Goal: Task Accomplishment & Management: Manage account settings

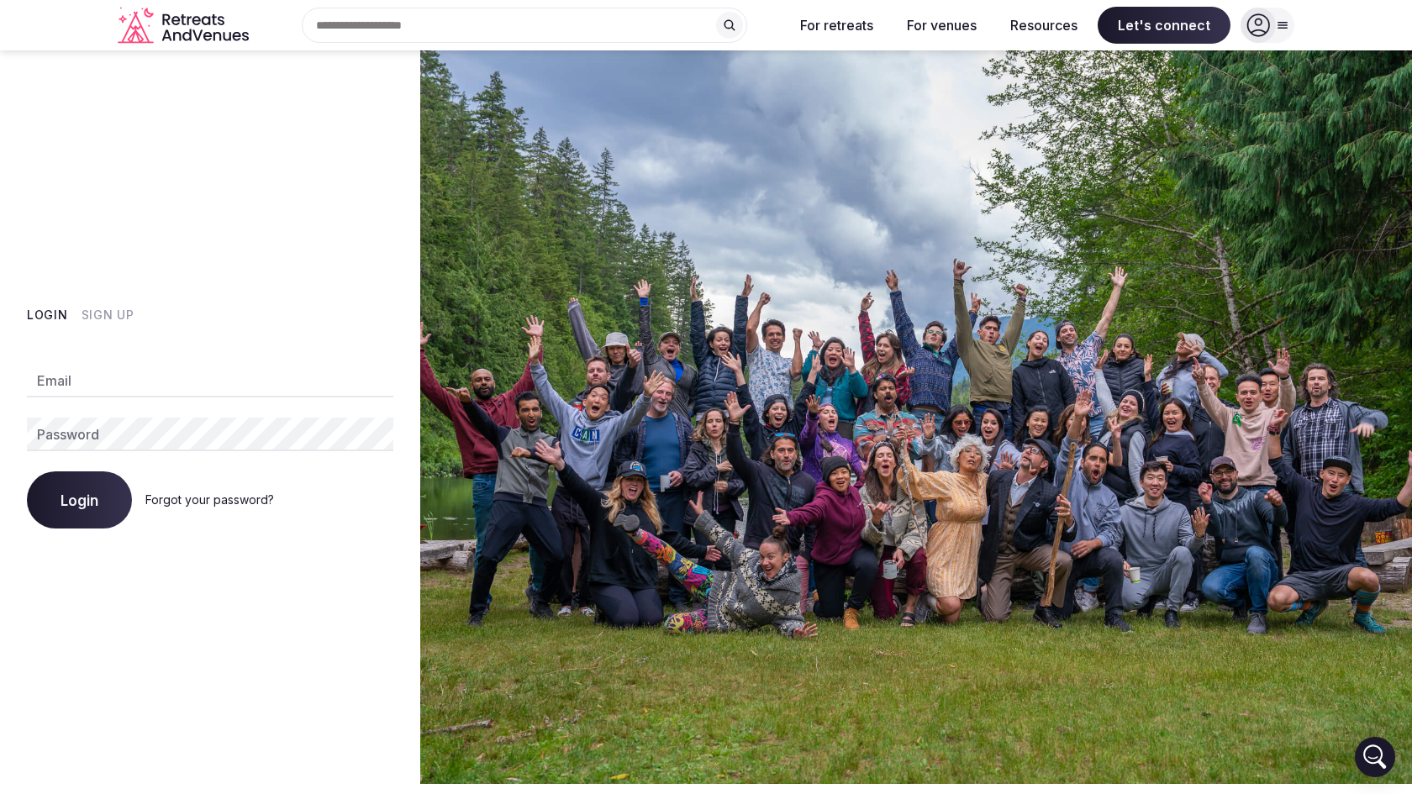
click at [1265, 19] on icon at bounding box center [1258, 25] width 24 height 24
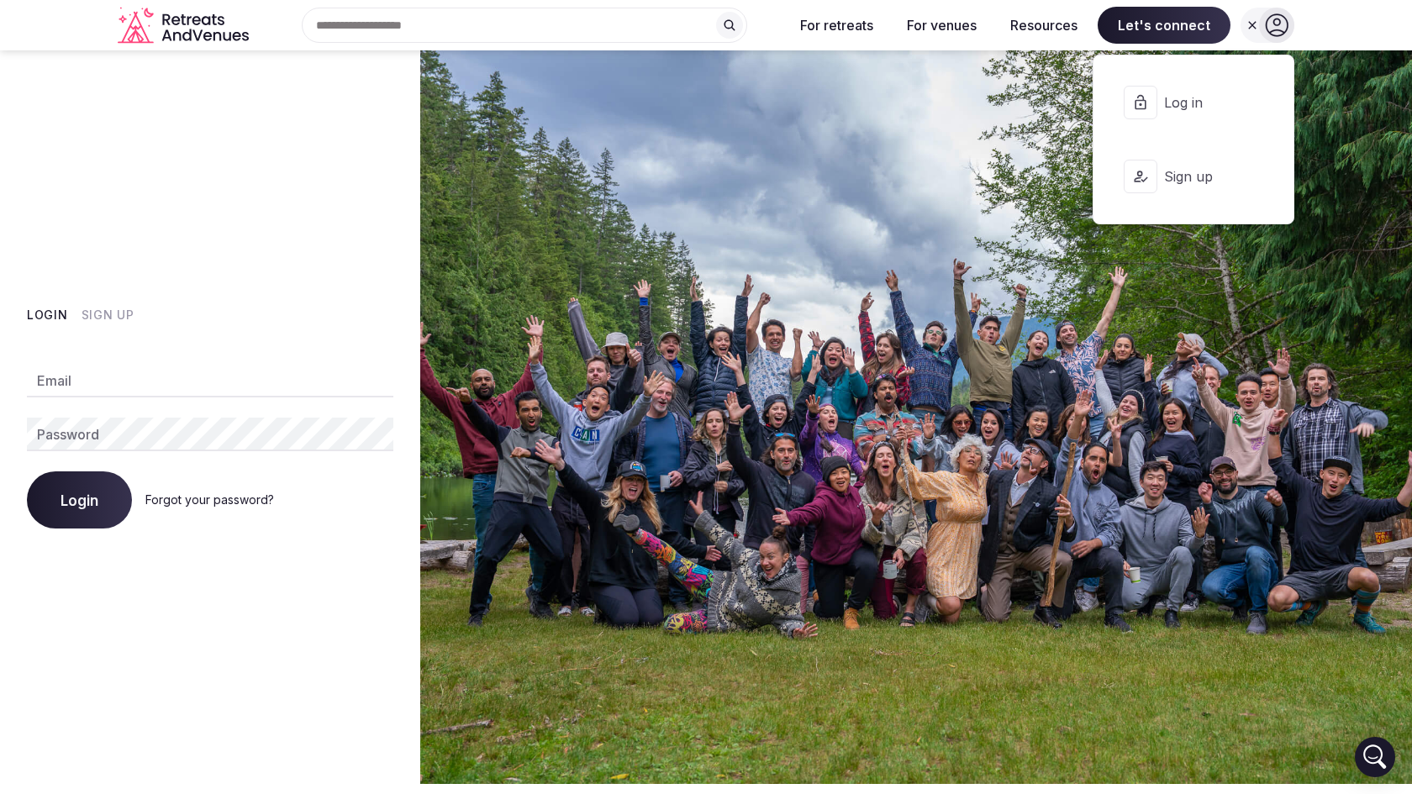
click at [1176, 101] on span "Log in" at bounding box center [1204, 102] width 81 height 18
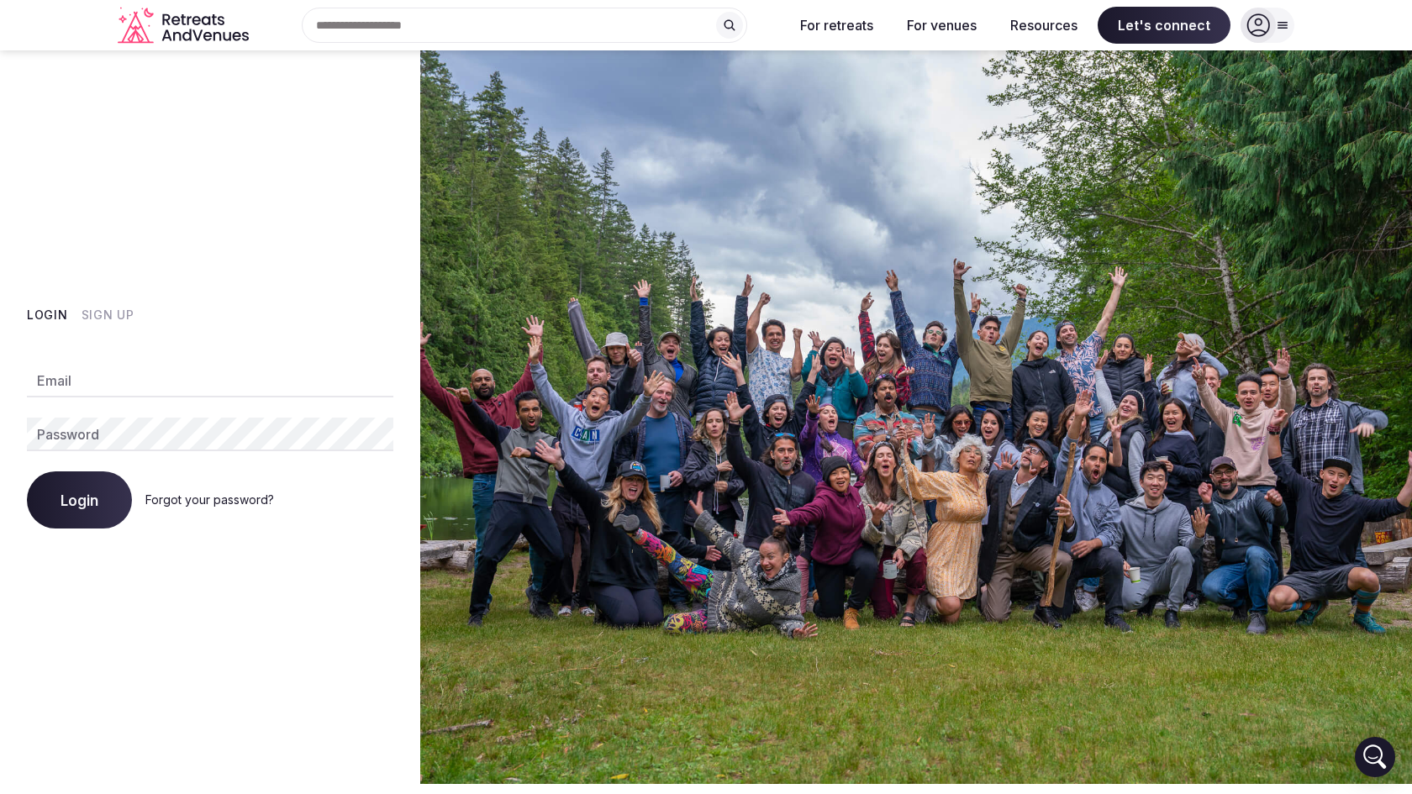
click at [1286, 21] on icon at bounding box center [1281, 24] width 13 height 13
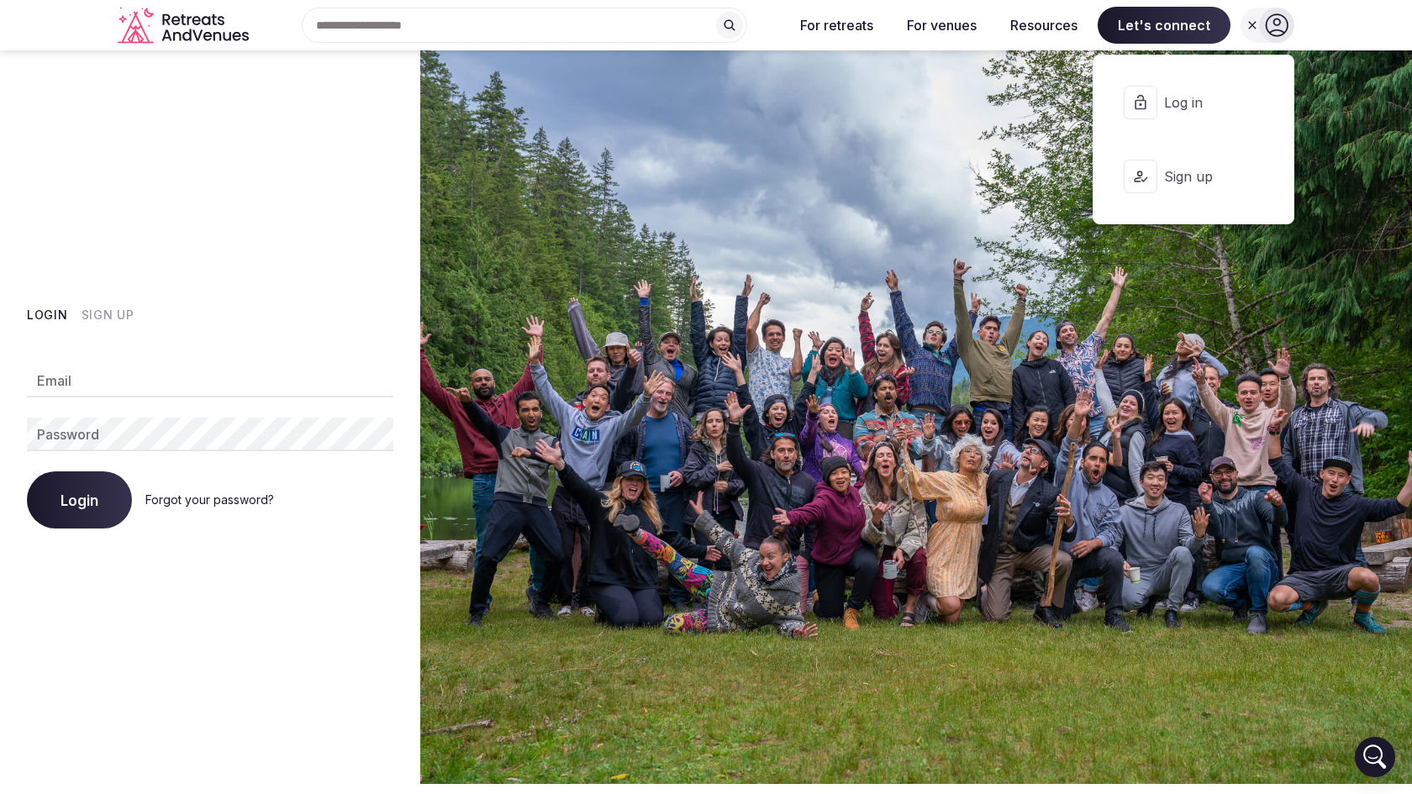
click at [1175, 113] on button "Log in" at bounding box center [1193, 102] width 173 height 67
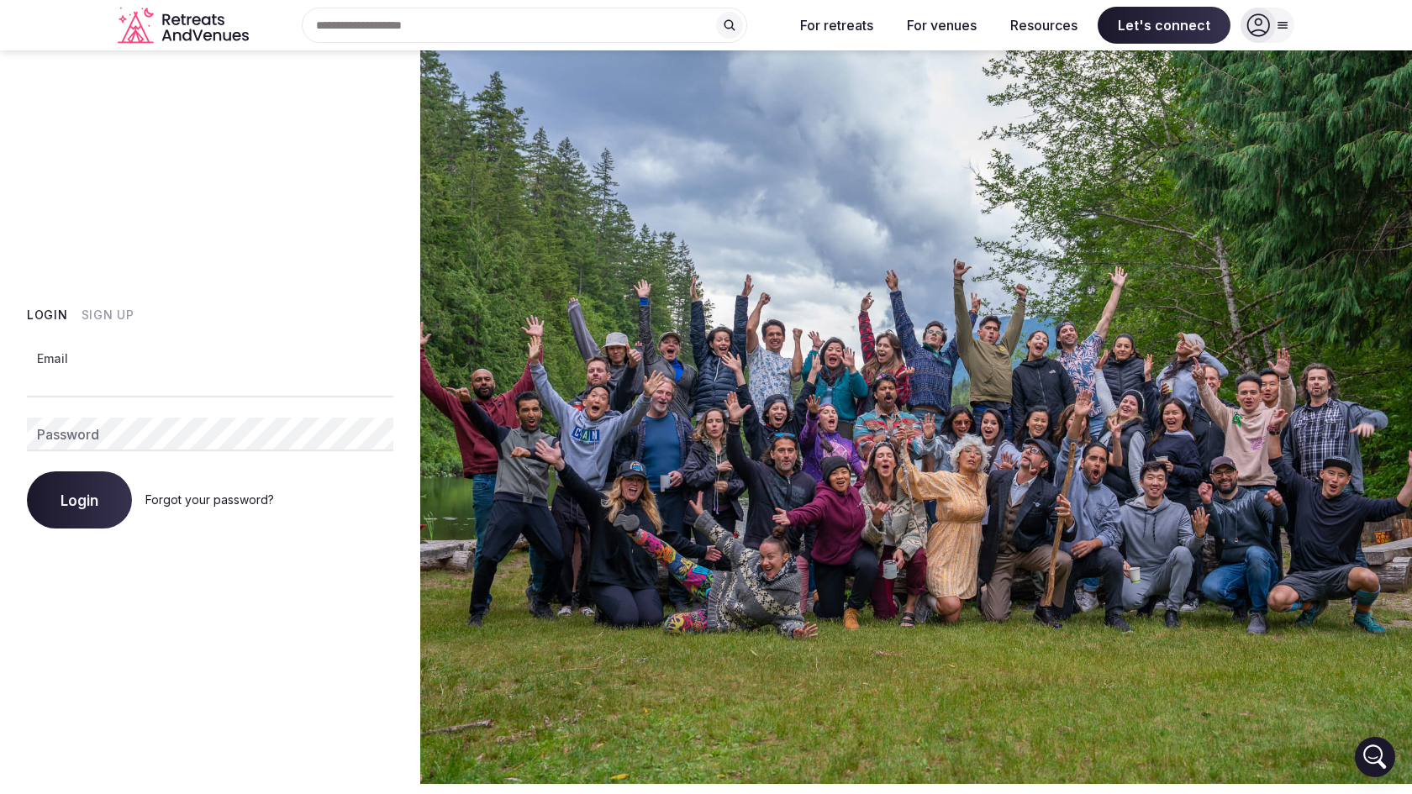
type input "**********"
click at [79, 499] on button "Login" at bounding box center [79, 499] width 105 height 57
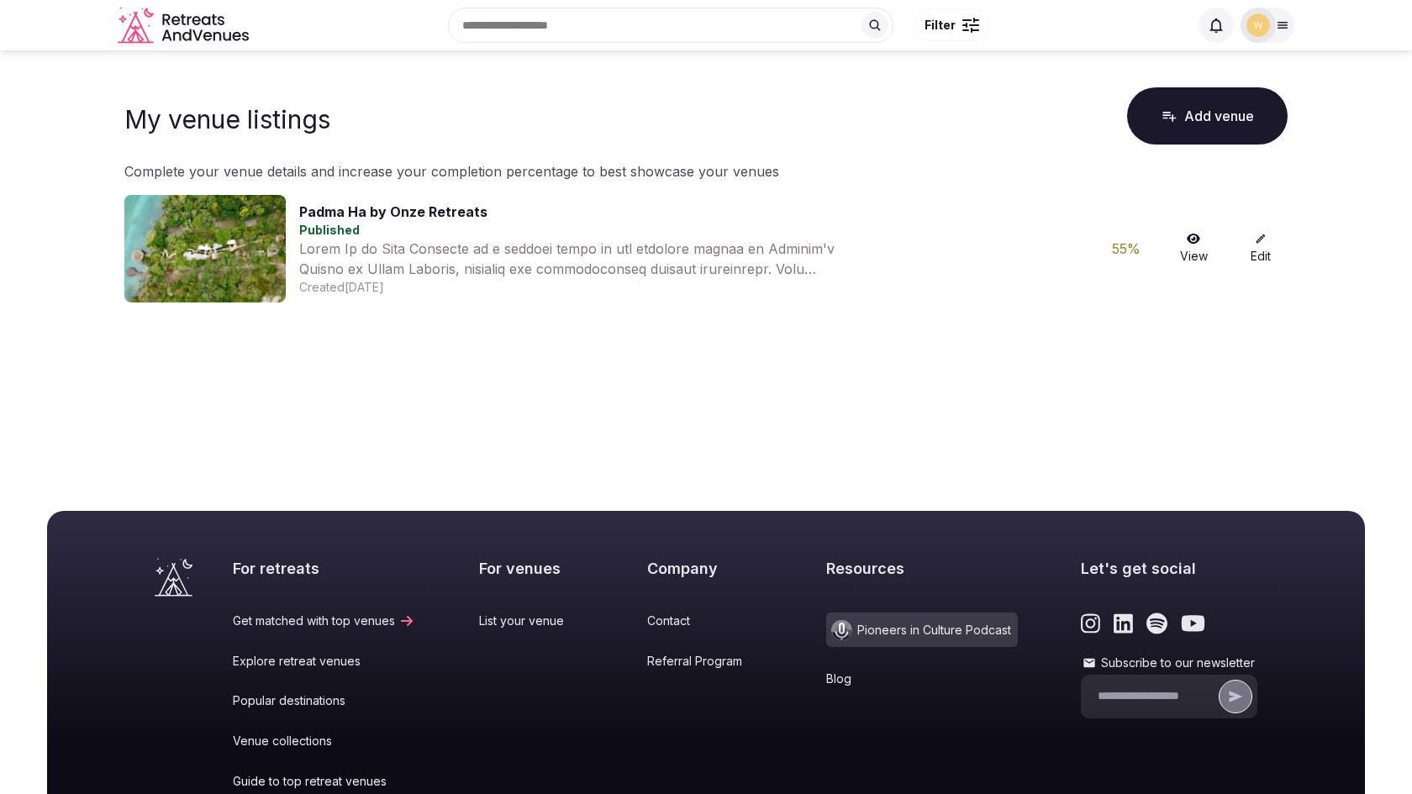
click at [1280, 27] on icon at bounding box center [1281, 24] width 13 height 13
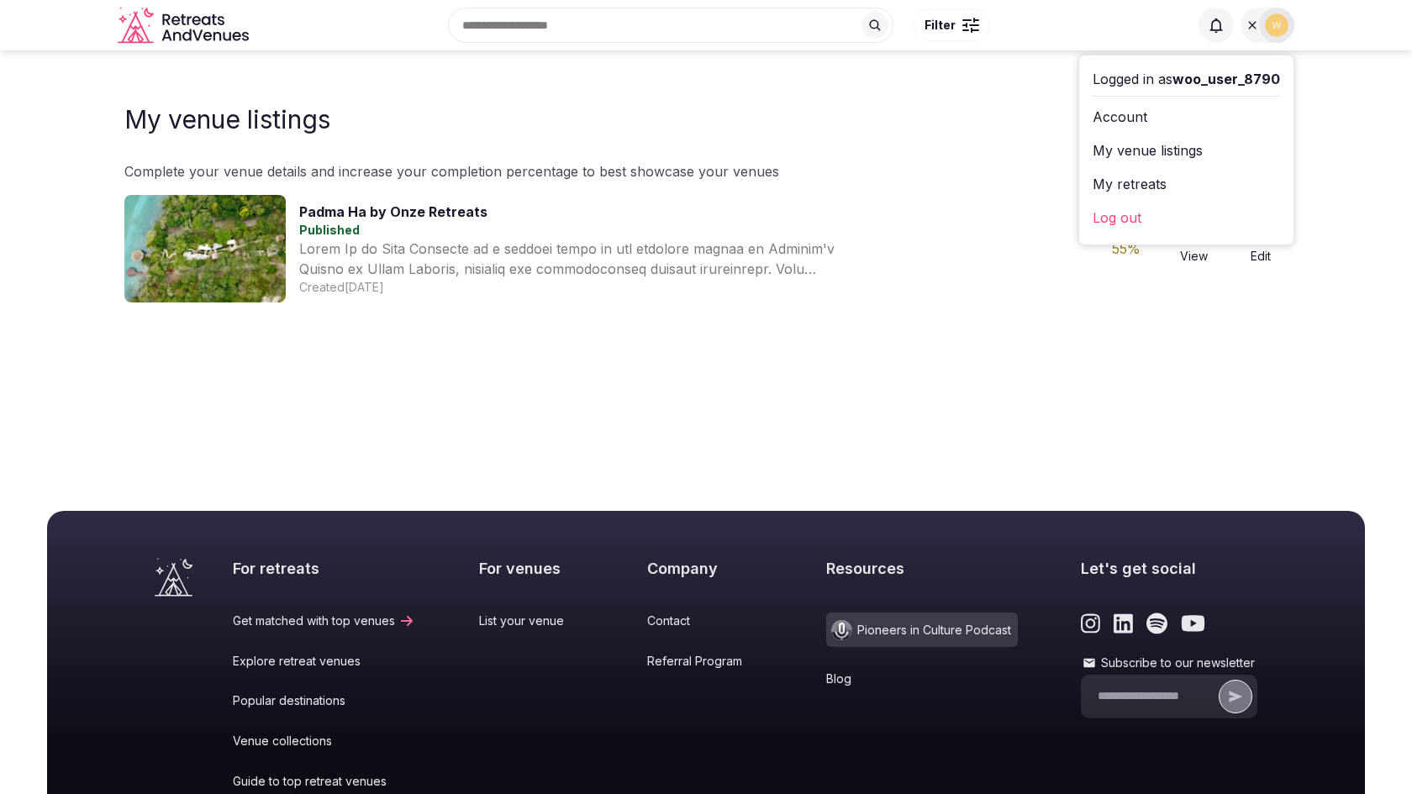
click at [1122, 115] on link "Account" at bounding box center [1185, 116] width 187 height 27
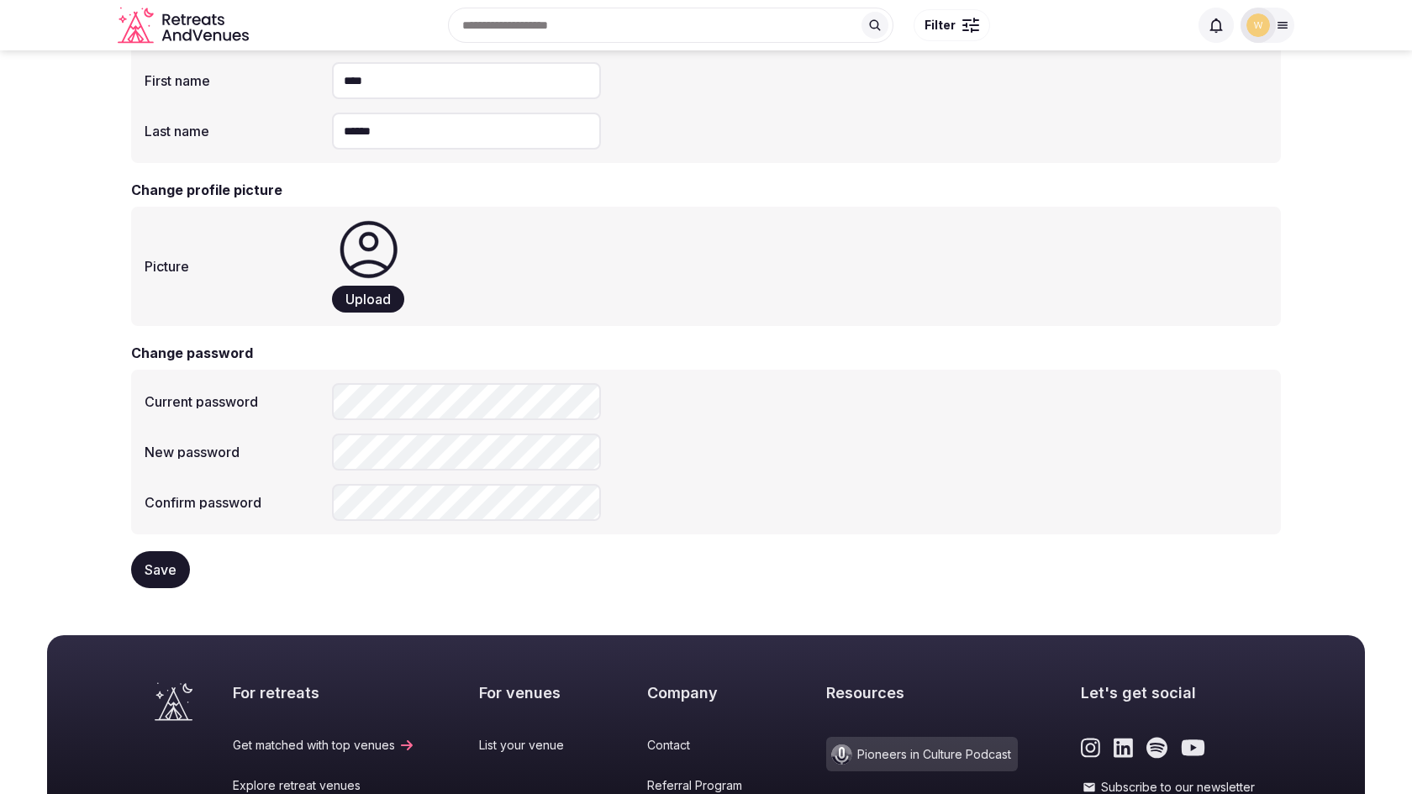
scroll to position [141, 0]
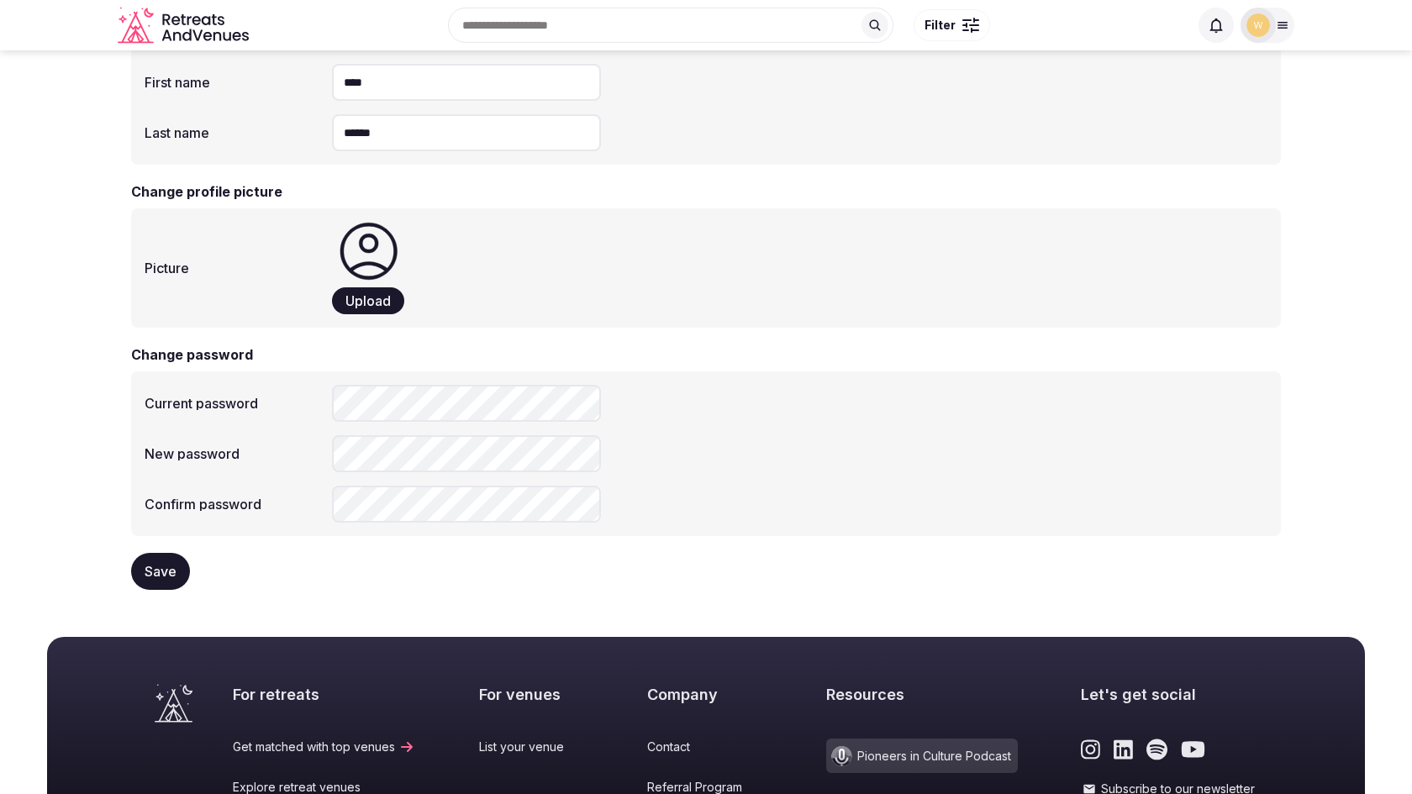
click at [418, 423] on div "Current password New password Confirm password" at bounding box center [705, 453] width 1149 height 165
click at [650, 387] on div "Current password" at bounding box center [706, 403] width 1123 height 37
click at [445, 538] on form "**********" at bounding box center [705, 281] width 1149 height 617
drag, startPoint x: 260, startPoint y: 582, endPoint x: 204, endPoint y: 582, distance: 56.3
click at [260, 582] on form "**********" at bounding box center [705, 281] width 1149 height 617
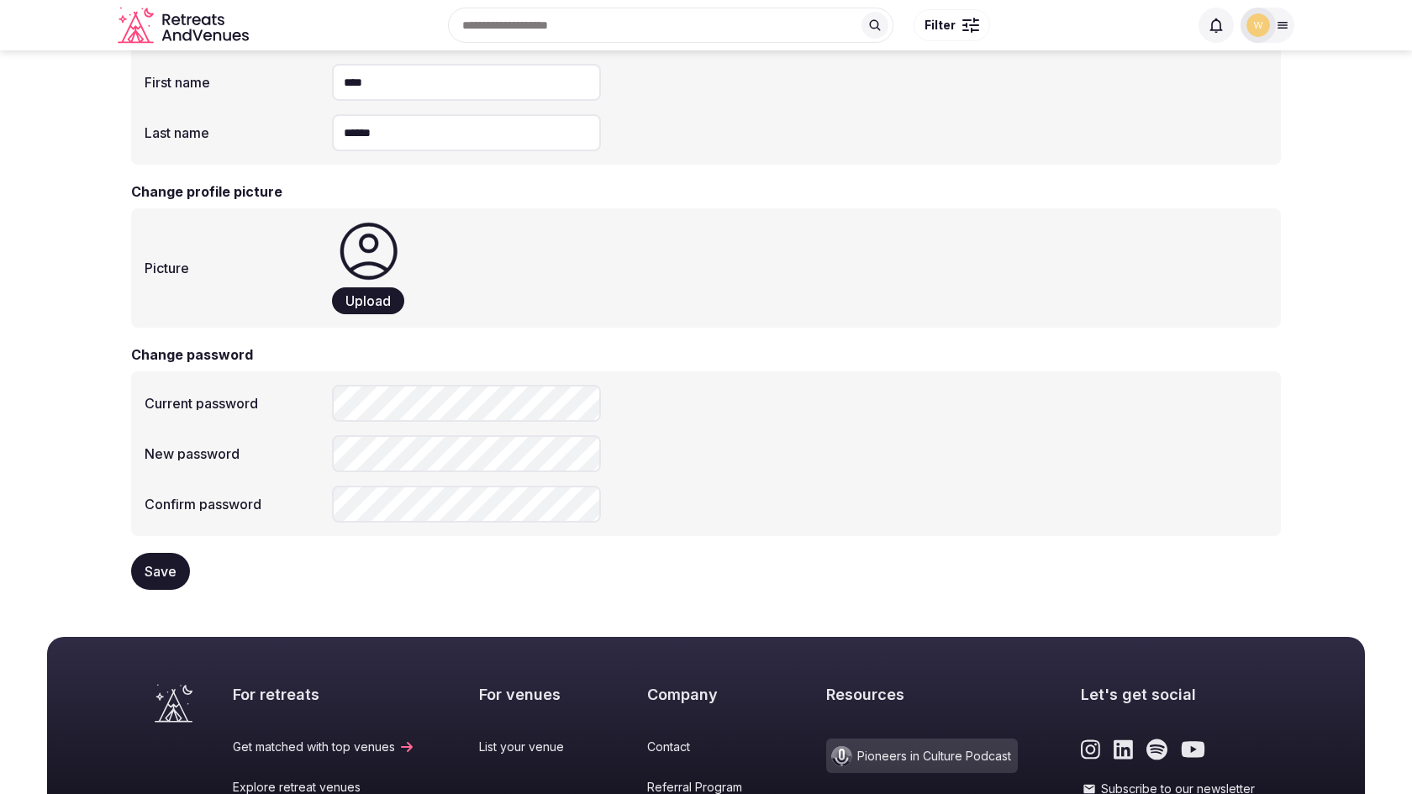
click at [169, 571] on span "Save" at bounding box center [161, 571] width 32 height 17
click at [838, 265] on div "Upload" at bounding box center [799, 268] width 935 height 92
